Goal: Check status: Check status

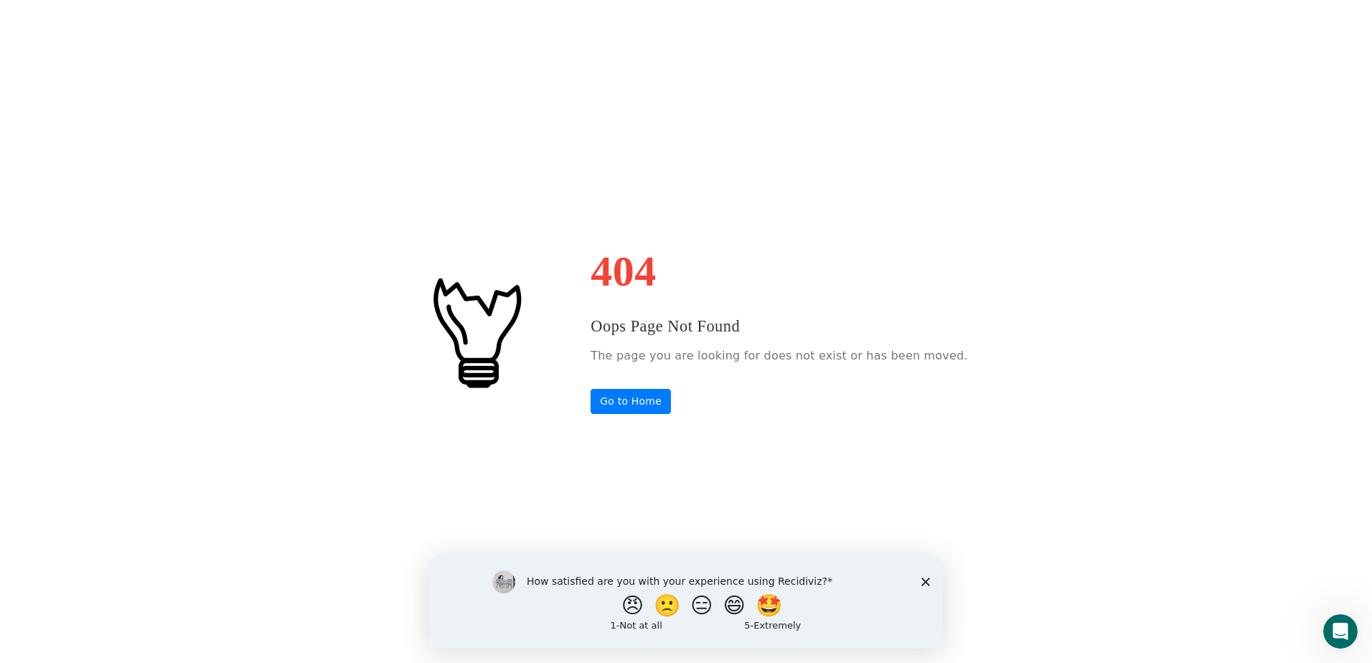
click at [924, 578] on icon "Close survey" at bounding box center [925, 581] width 9 height 9
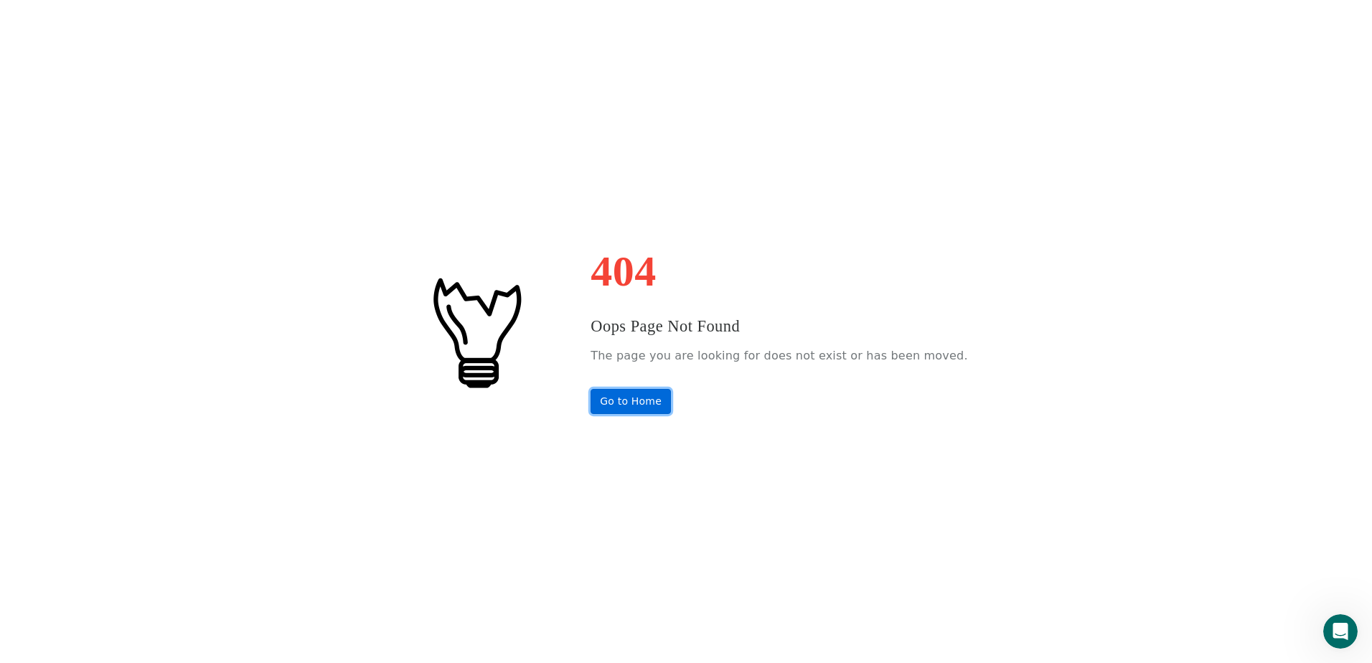
click at [649, 397] on link "Go to Home" at bounding box center [631, 401] width 80 height 25
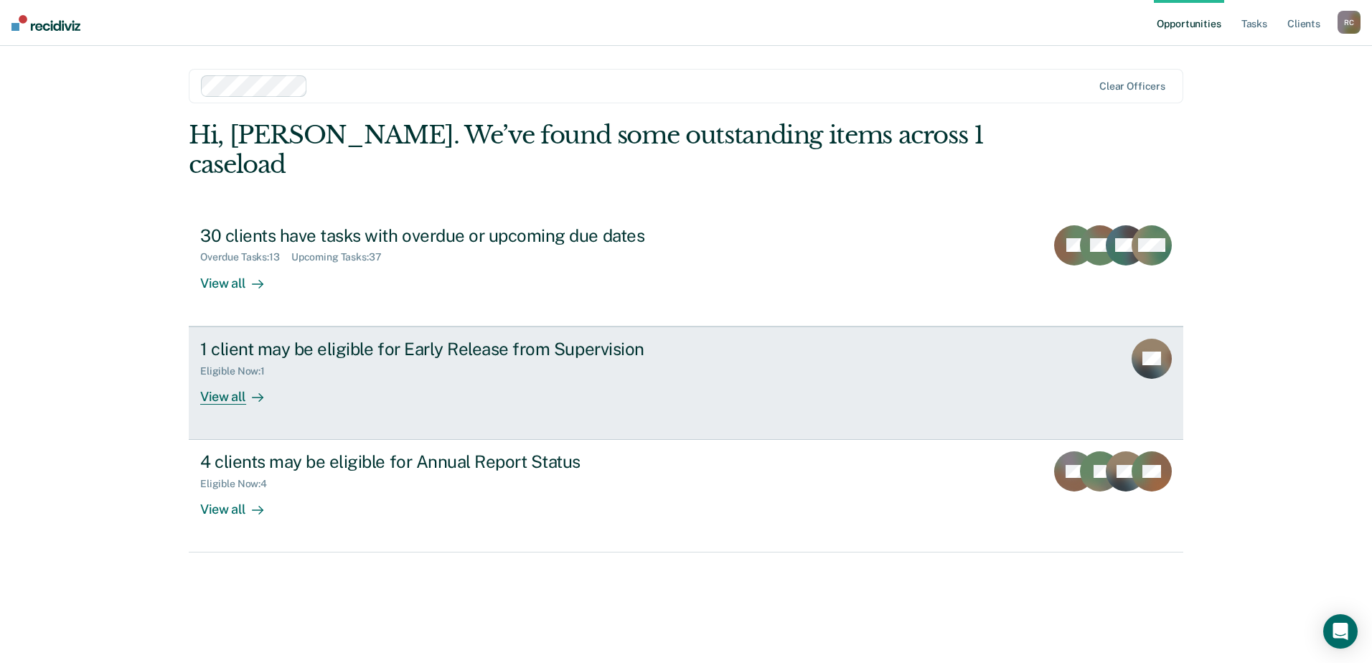
click at [479, 360] on div "Eligible Now : 1" at bounding box center [452, 369] width 504 height 18
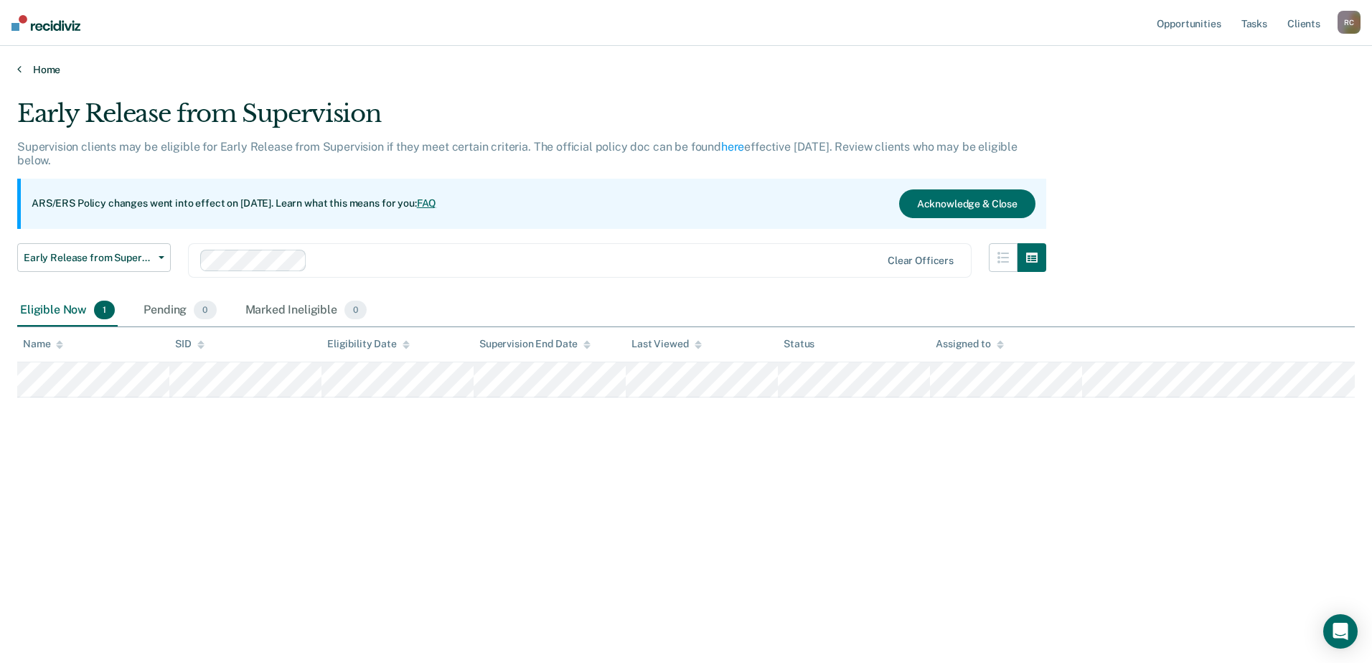
click at [24, 67] on link "Home" at bounding box center [686, 69] width 1338 height 13
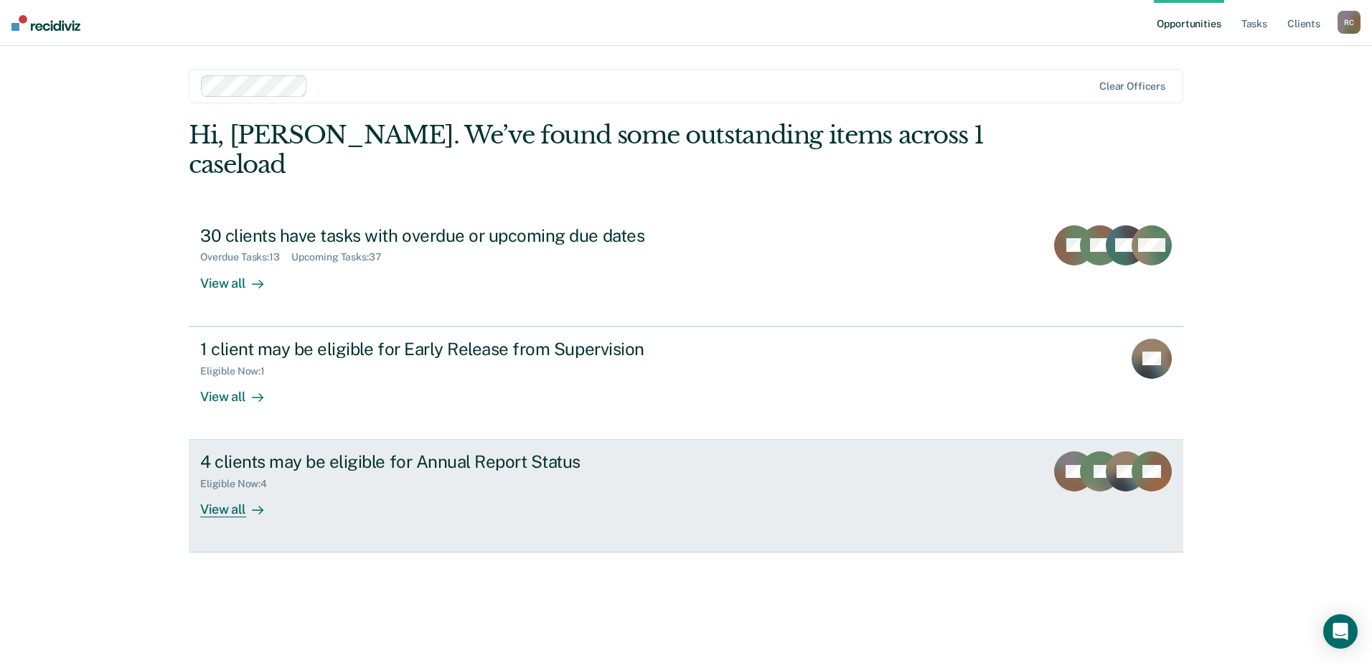
click at [296, 451] on div "4 clients may be eligible for Annual Report Status" at bounding box center [452, 461] width 504 height 21
